Goal: Find specific page/section: Find specific page/section

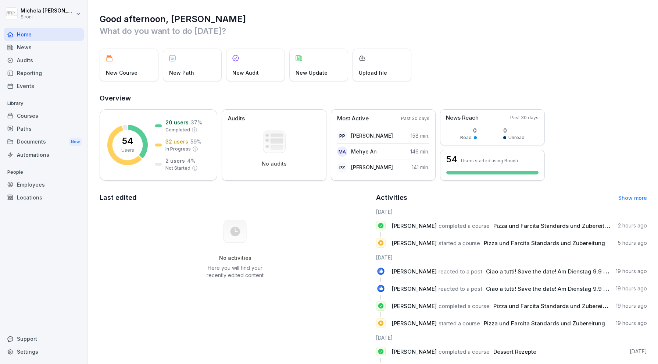
click at [29, 109] on div "Courses" at bounding box center [44, 115] width 80 height 13
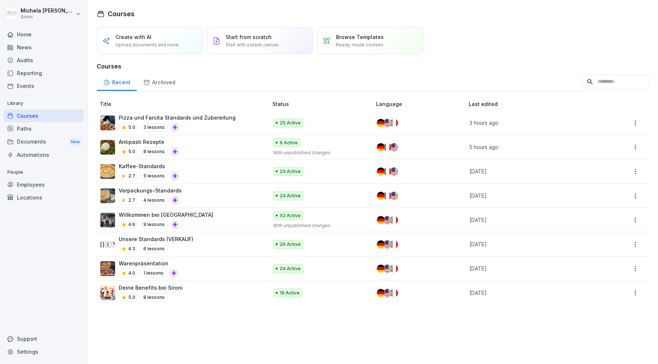
click at [28, 36] on div "Home" at bounding box center [44, 34] width 80 height 13
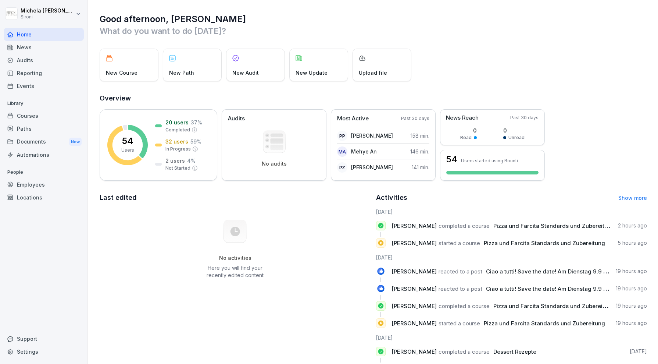
click at [27, 116] on div "Courses" at bounding box center [44, 115] width 80 height 13
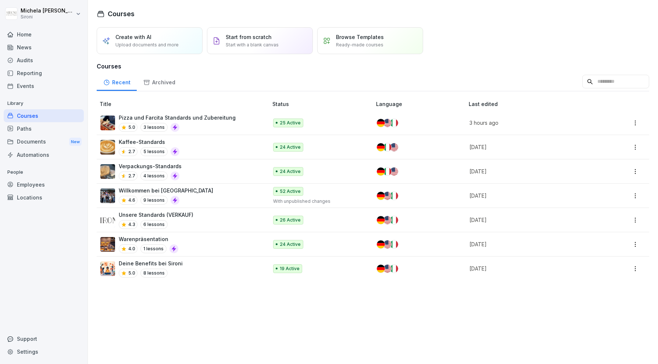
click at [36, 75] on div "Reporting" at bounding box center [44, 73] width 80 height 13
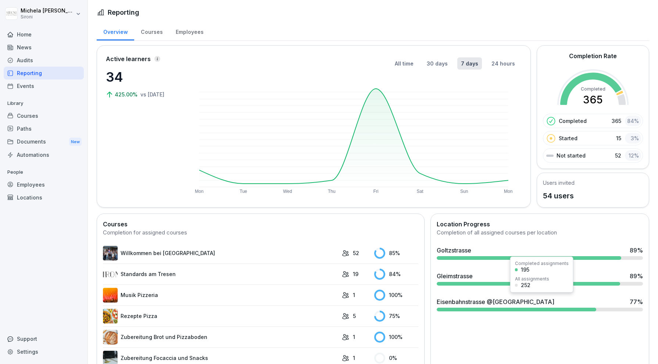
click at [569, 308] on div at bounding box center [517, 310] width 160 height 4
